Goal: Transaction & Acquisition: Purchase product/service

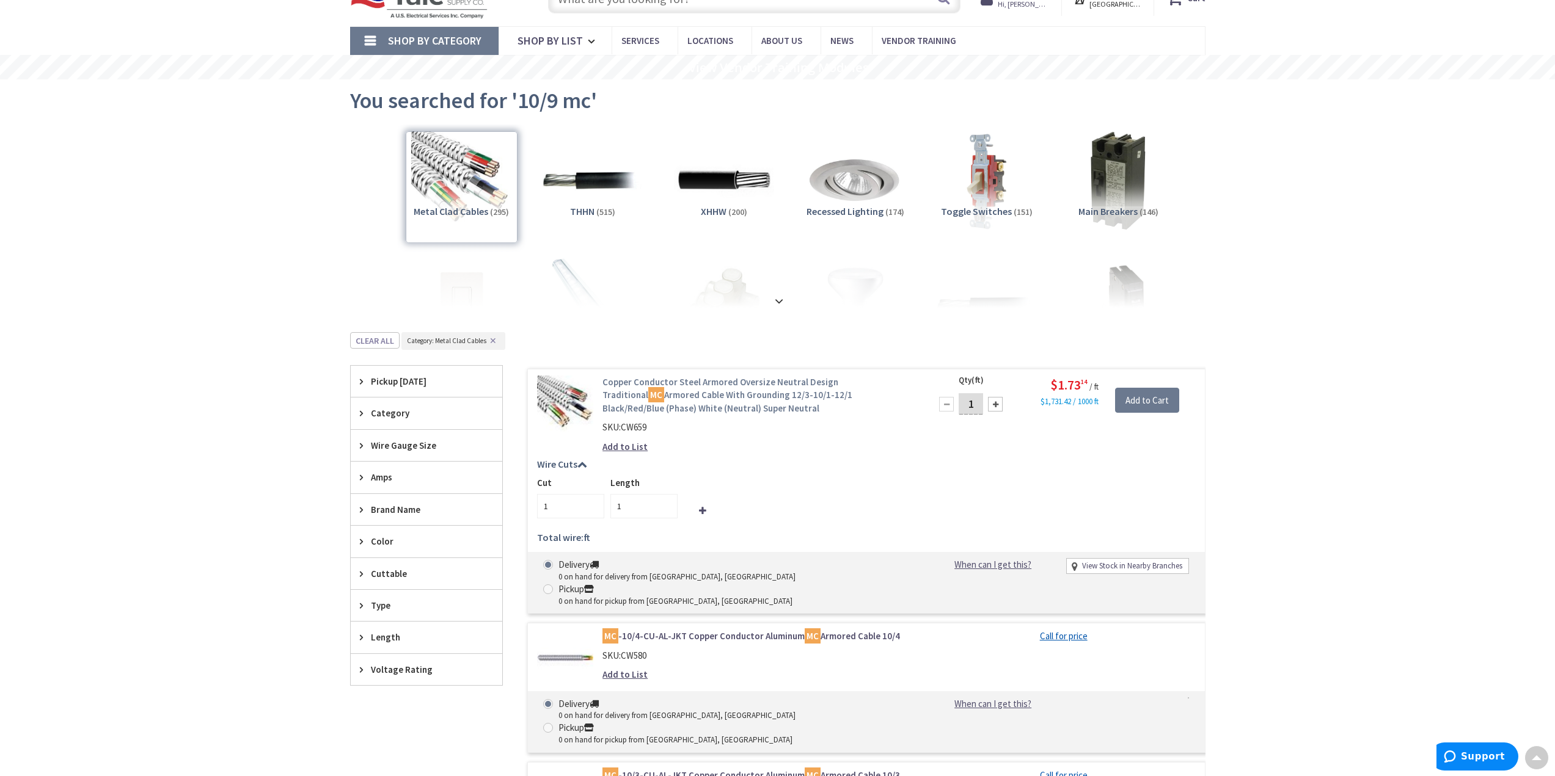
scroll to position [21, 0]
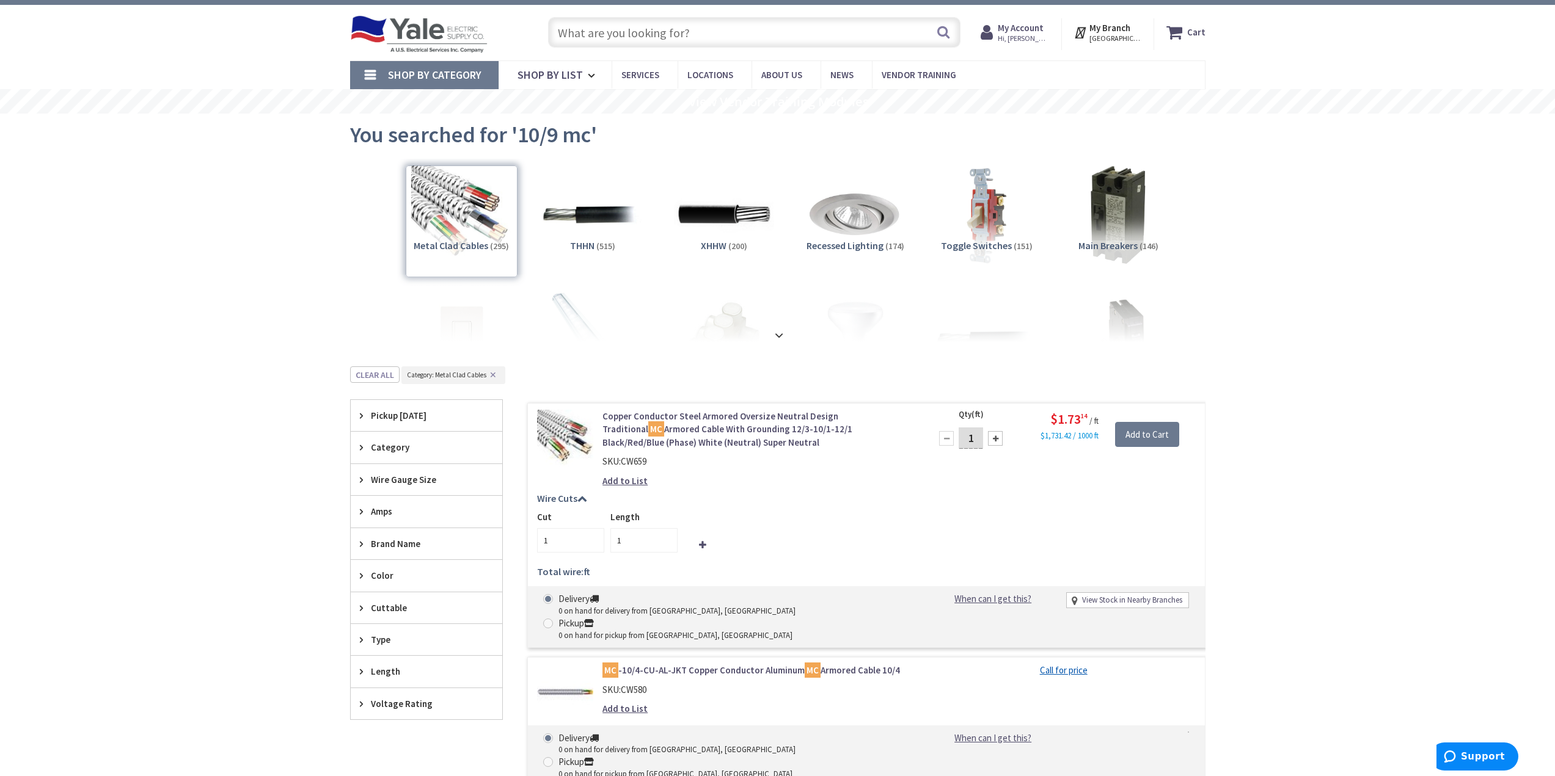
click at [675, 26] on input "text" at bounding box center [754, 32] width 412 height 31
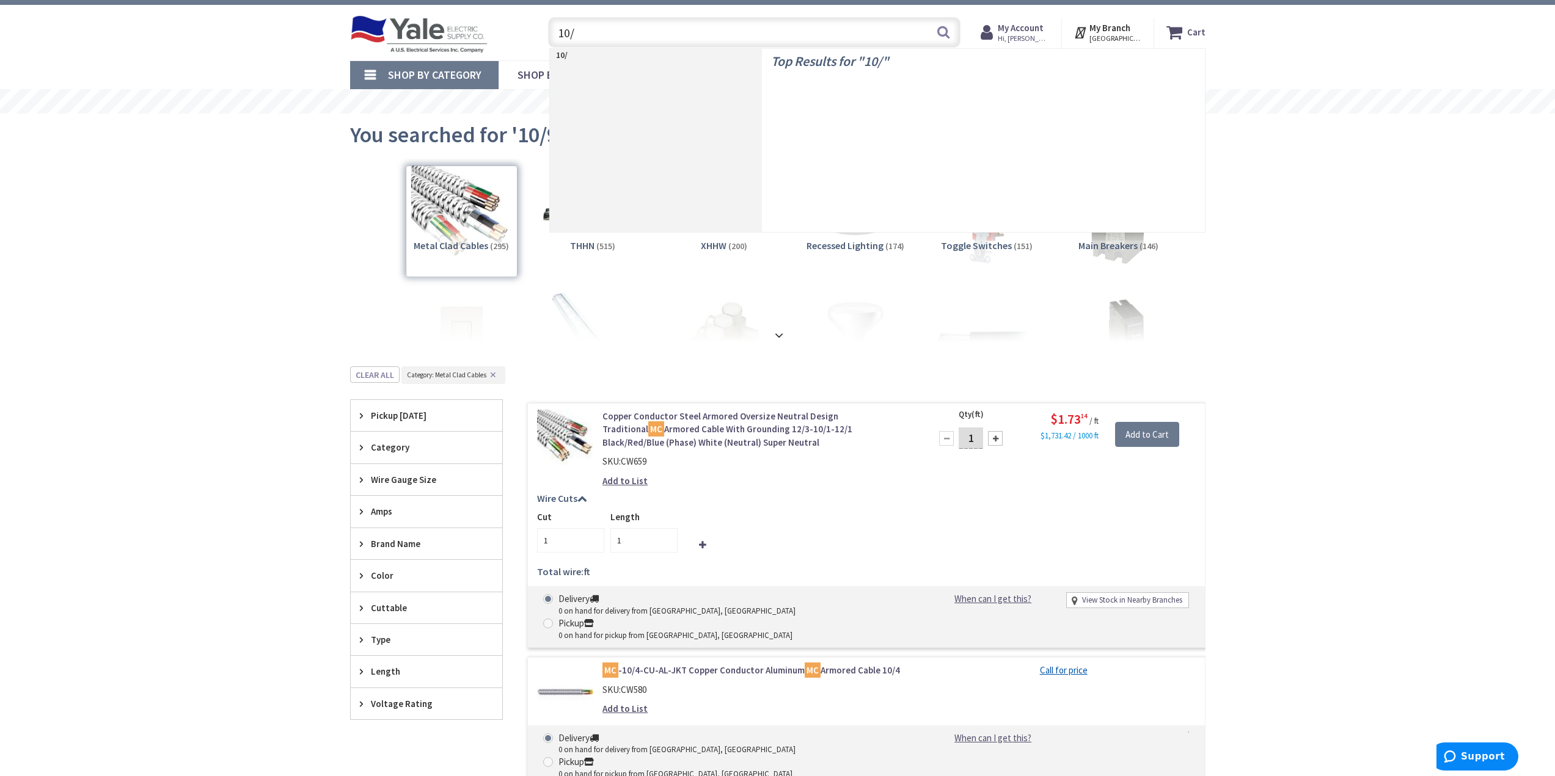
type input "10/4"
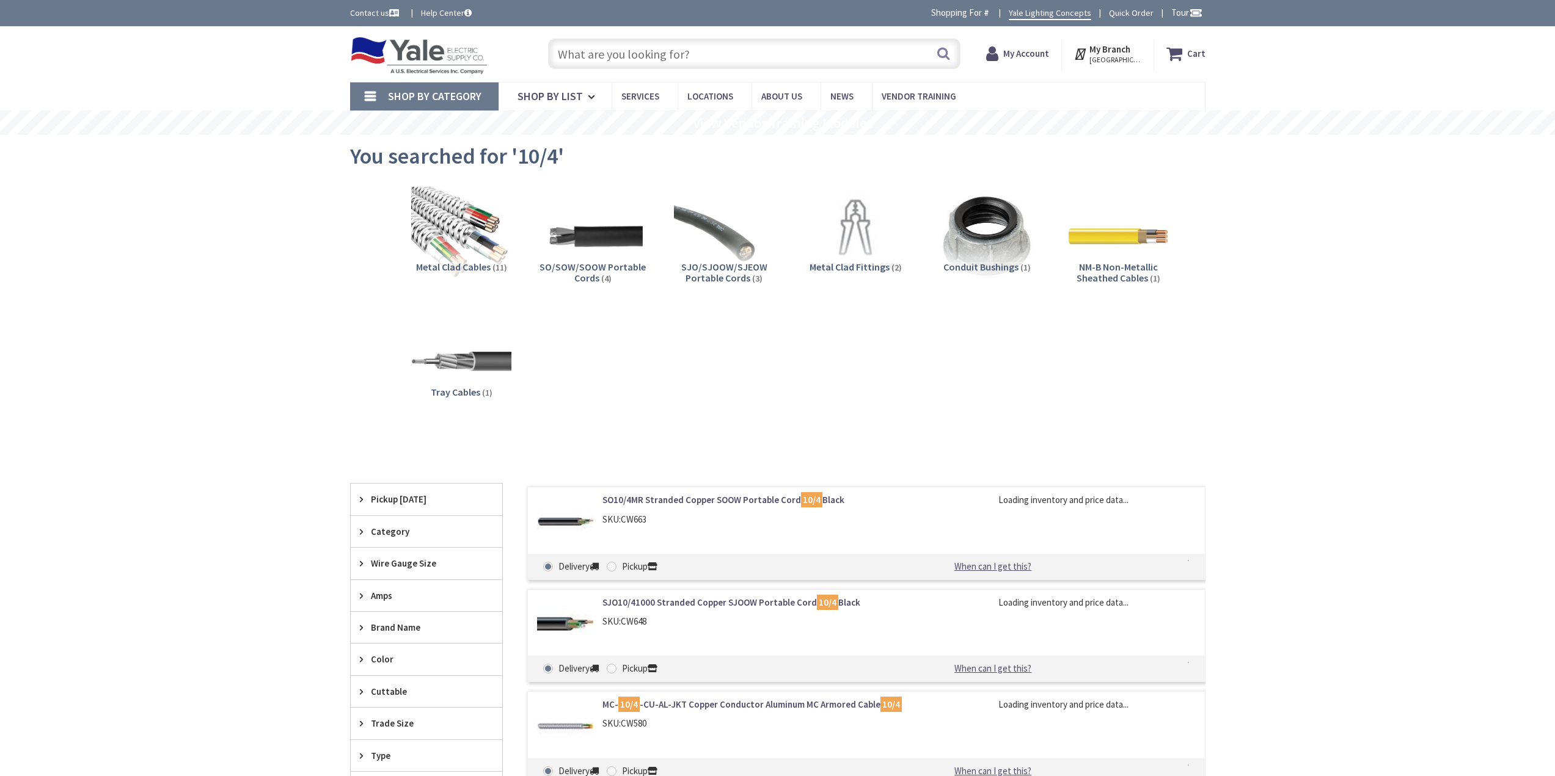
click at [621, 56] on input "text" at bounding box center [754, 53] width 412 height 31
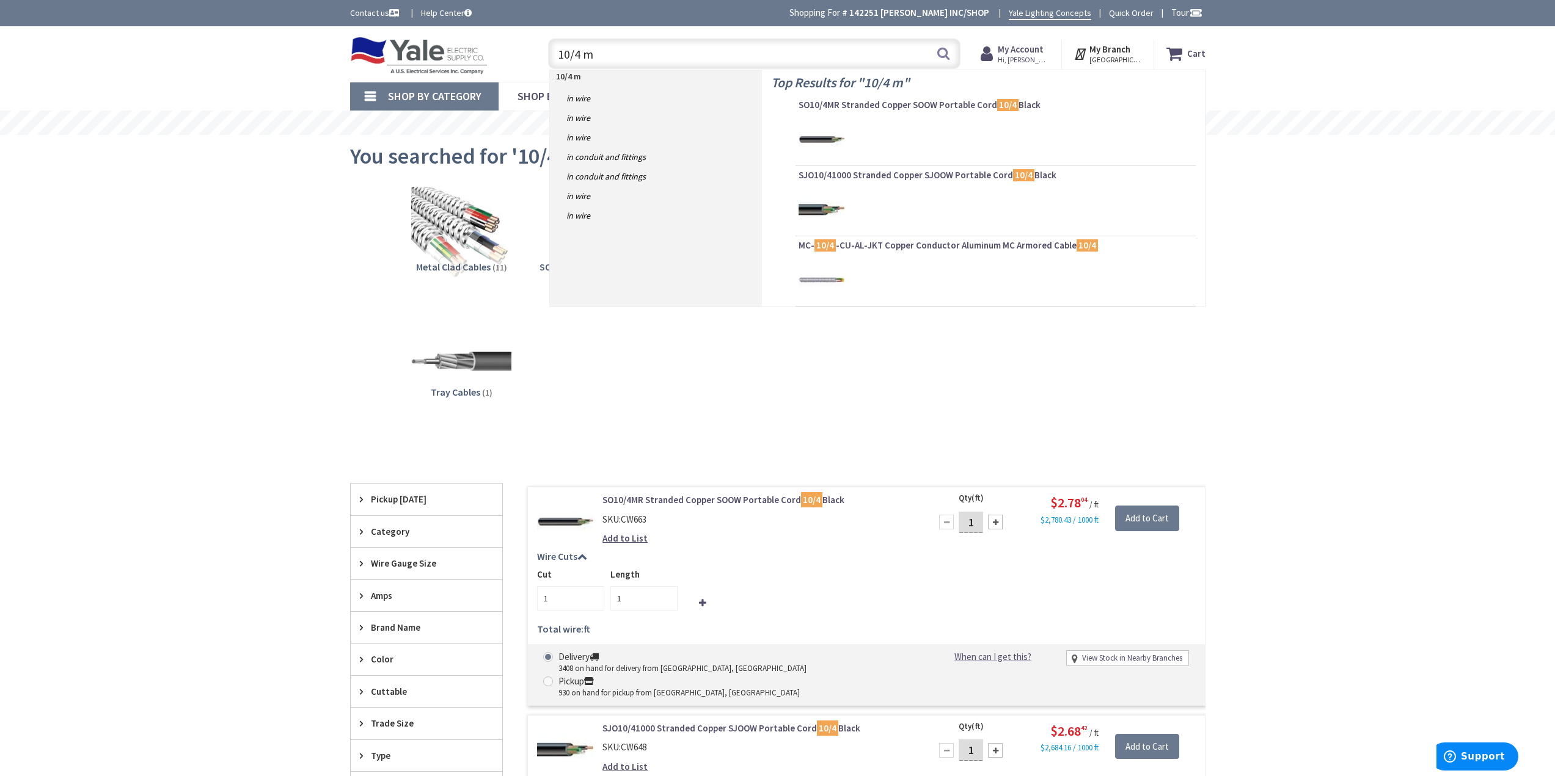
type input "10/4 mc"
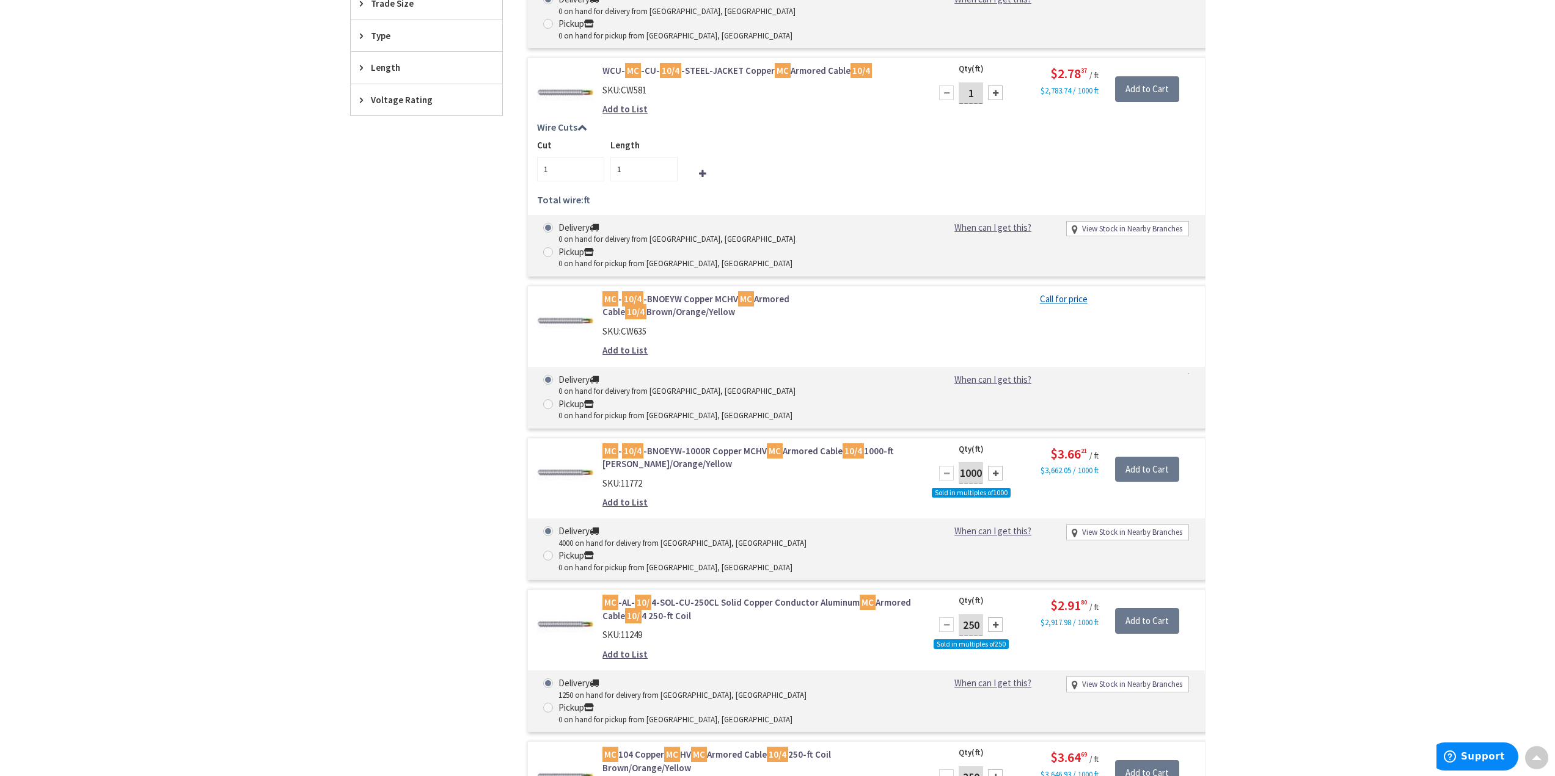
scroll to position [611, 0]
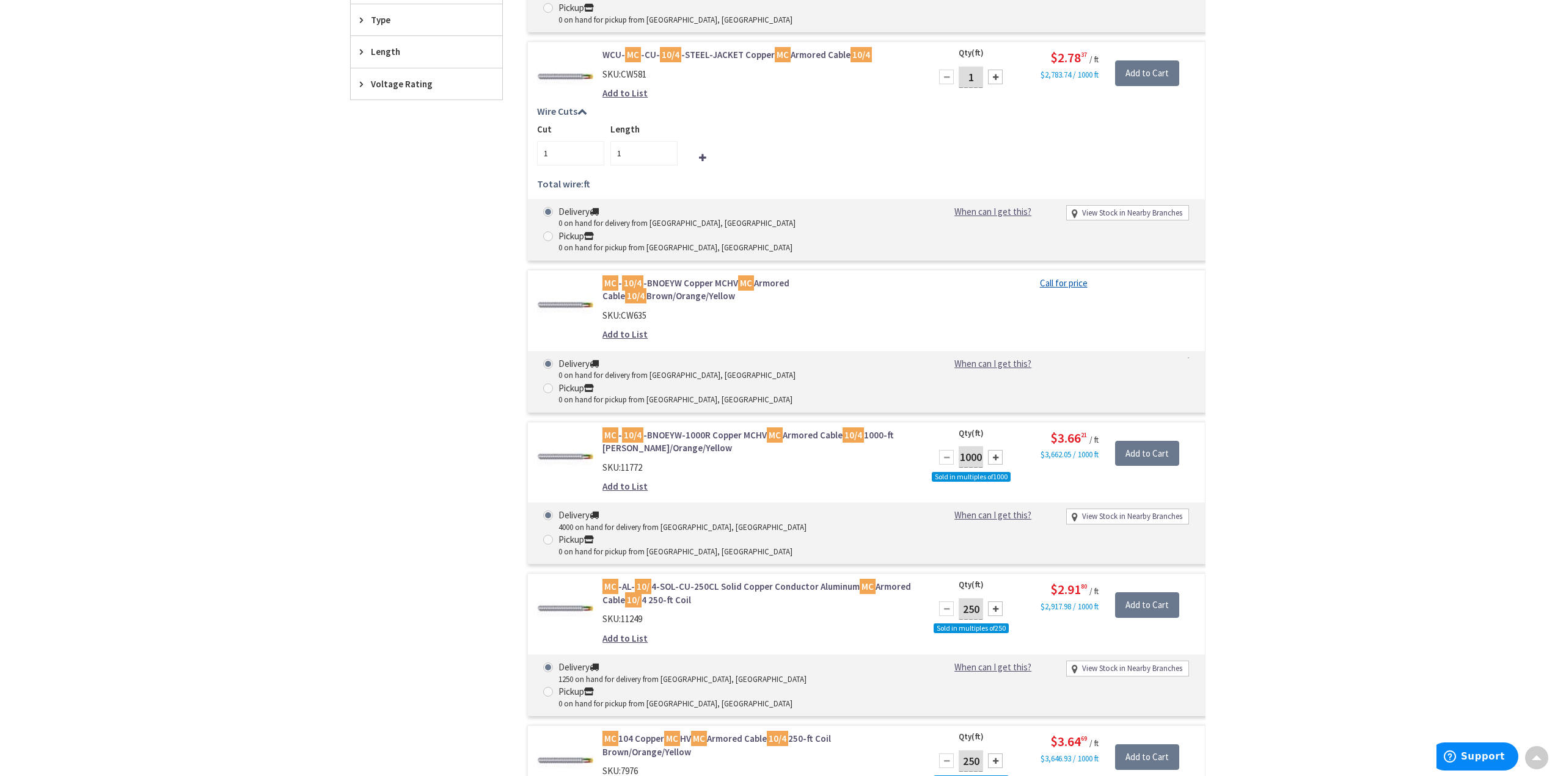
click at [731, 580] on link "MC -AL- 10/ 4-SOL-CU-250CL Solid Copper Conductor Aluminum MC Armored Cable 10/…" at bounding box center [757, 593] width 311 height 26
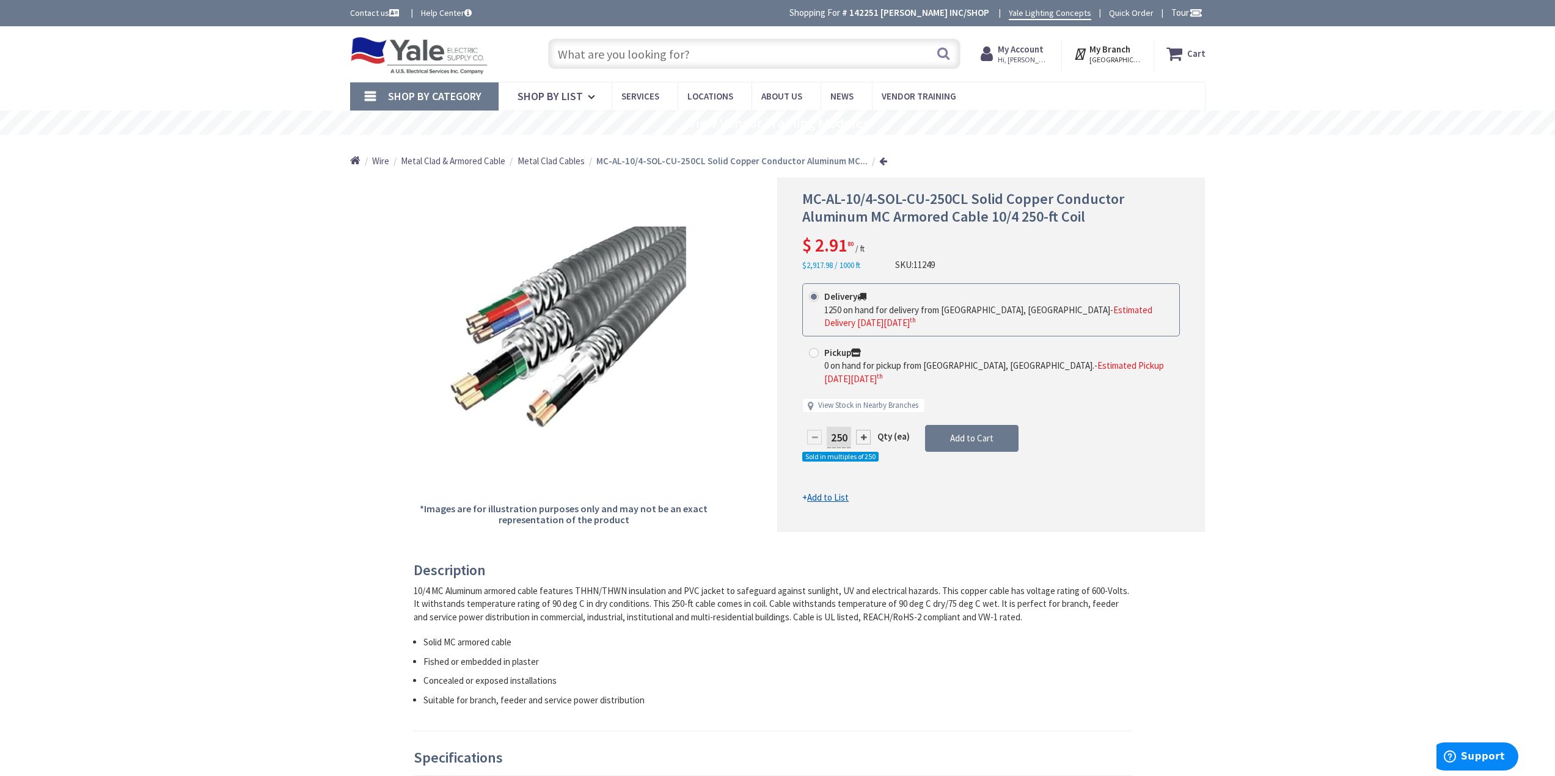
click at [865, 430] on div at bounding box center [863, 437] width 15 height 15
type input "500"
click at [970, 425] on button "Add to Cart" at bounding box center [971, 438] width 93 height 27
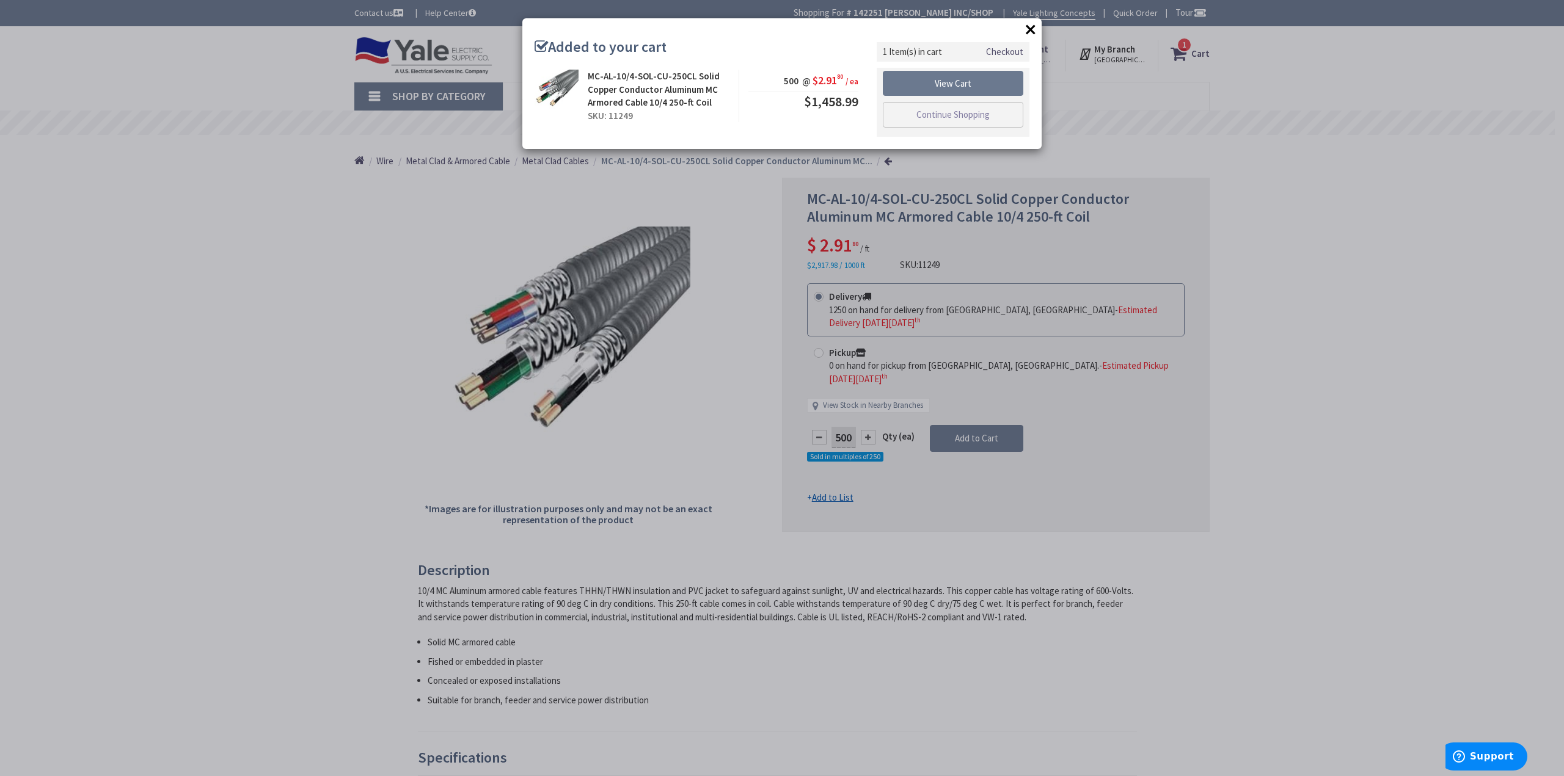
click at [1186, 52] on div "× Added to your cart MC-AL-10/4-SOL-CU-250CL Solid Copper Conductor Aluminum MC…" at bounding box center [782, 388] width 1564 height 776
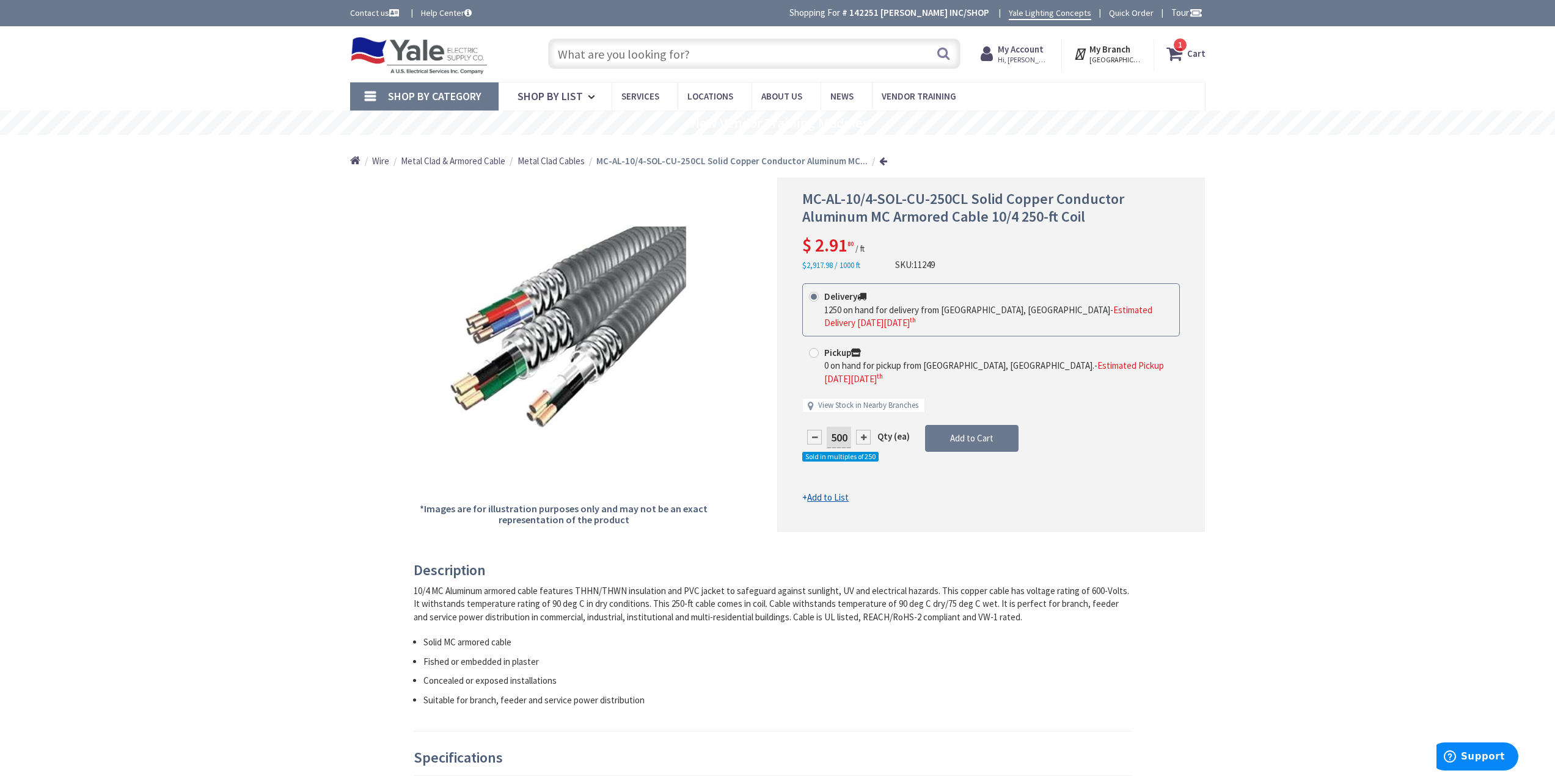
click at [1174, 51] on icon at bounding box center [1176, 54] width 21 height 22
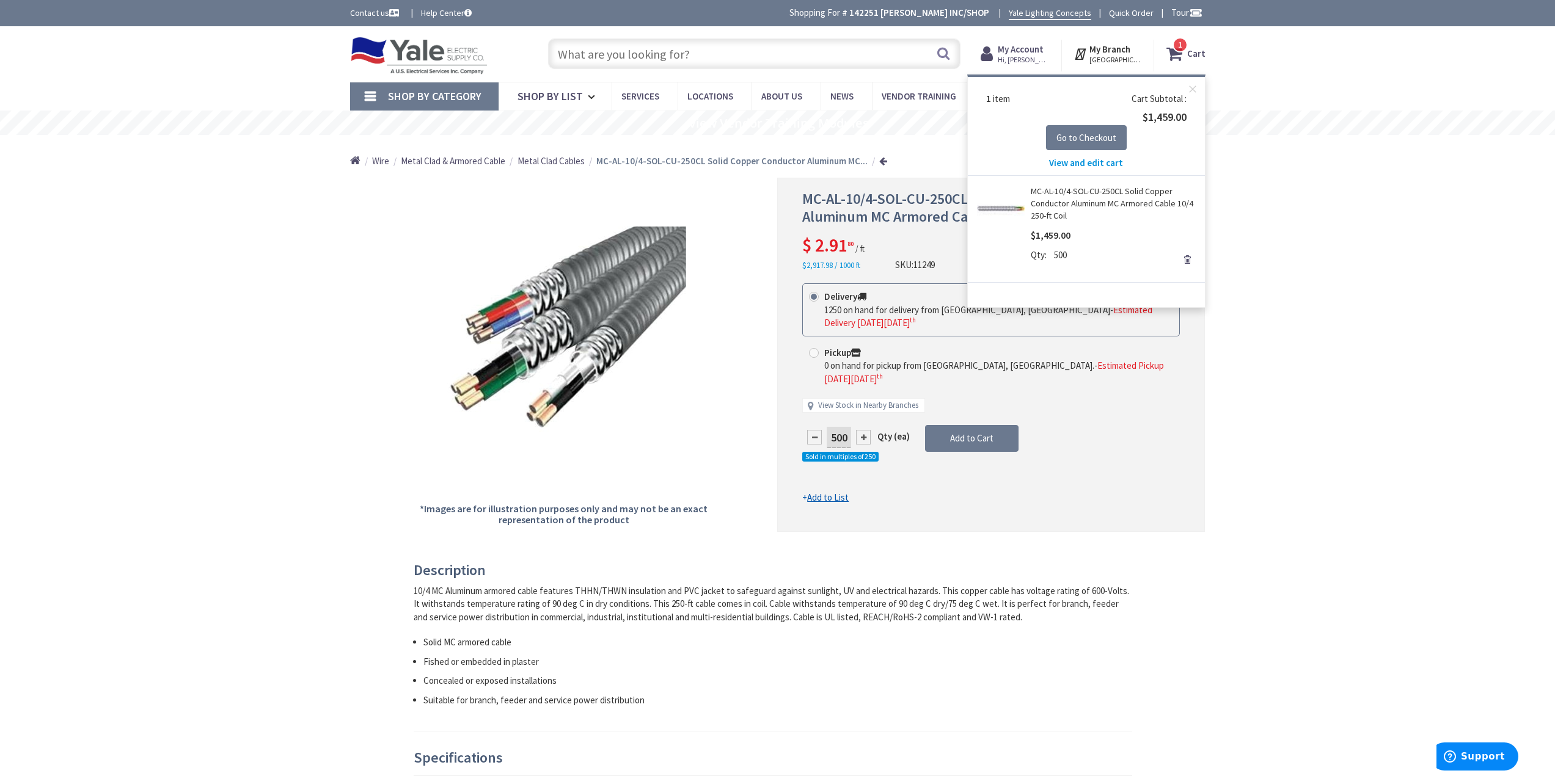
click at [1187, 263] on link "Remove" at bounding box center [1186, 259] width 17 height 17
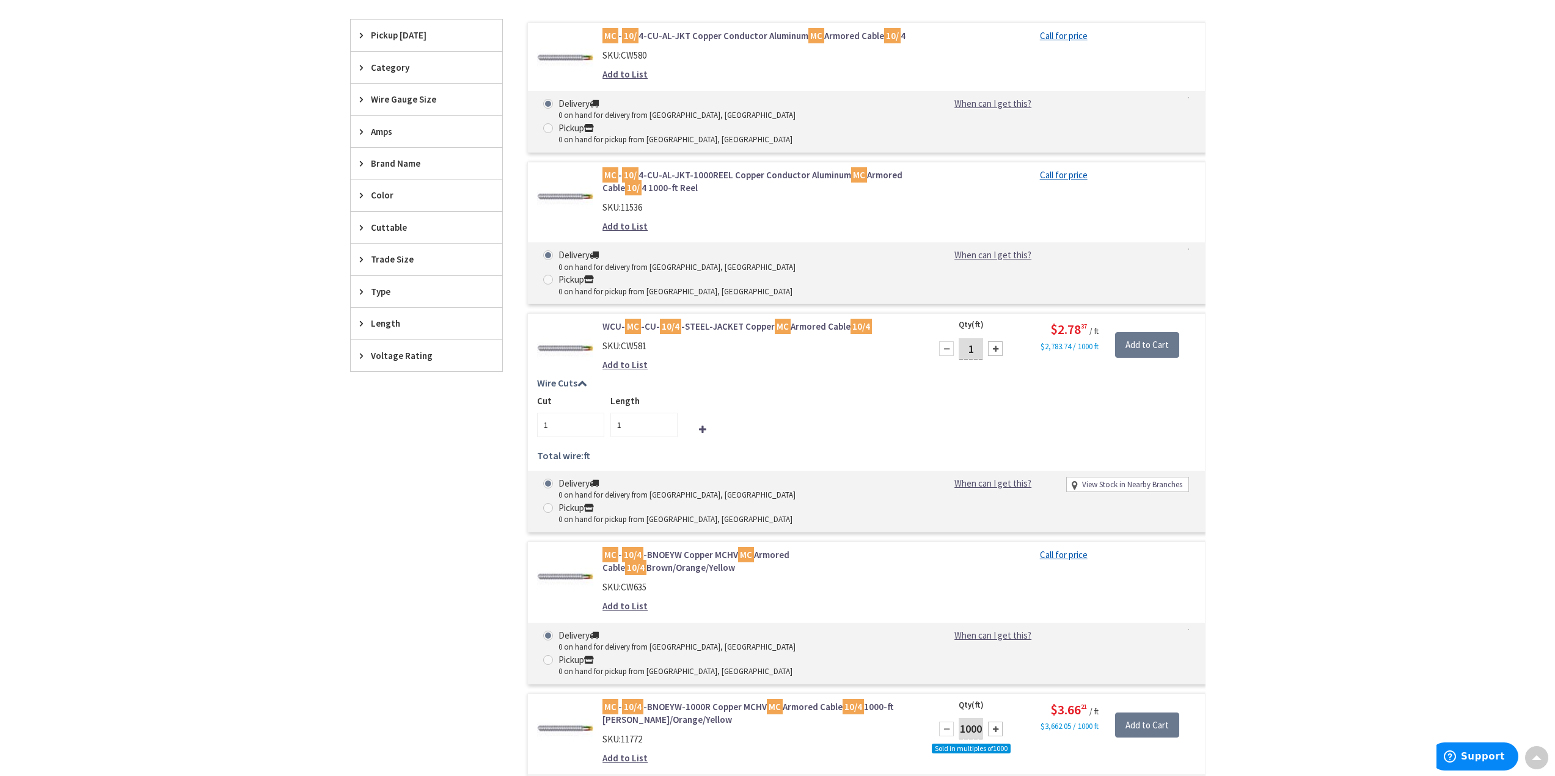
scroll to position [305, 0]
